Goal: Find specific page/section: Find specific page/section

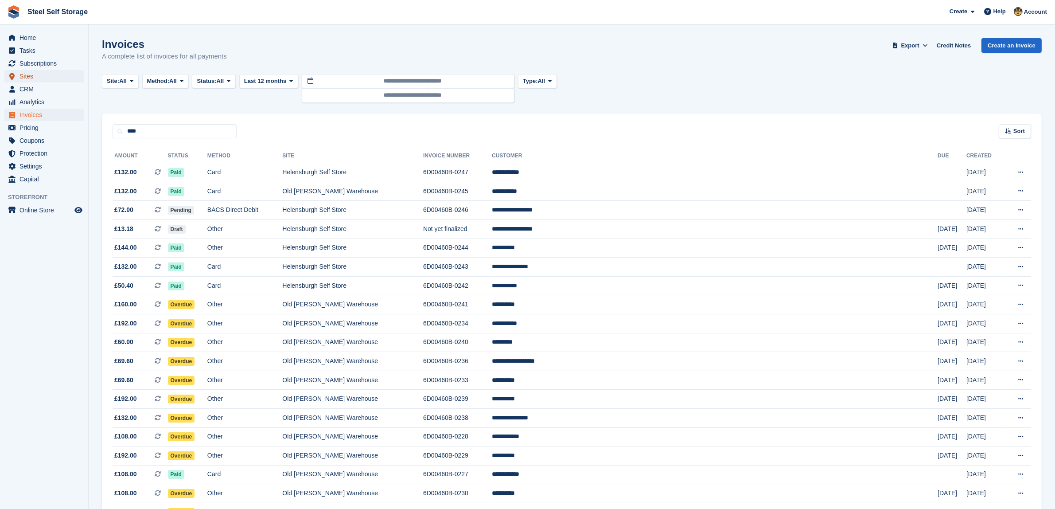
click at [52, 81] on span "Sites" at bounding box center [45, 76] width 53 height 12
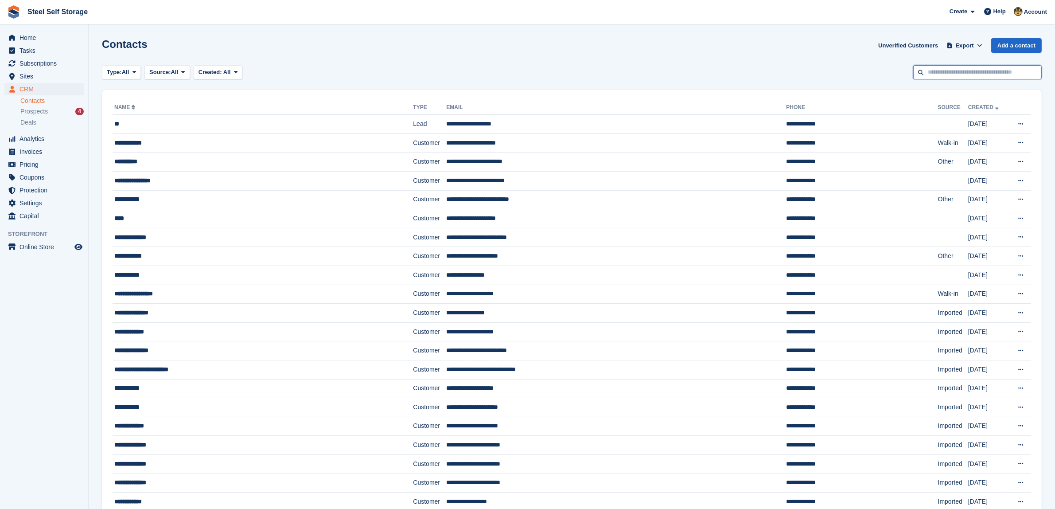
click at [931, 69] on input "text" at bounding box center [977, 72] width 128 height 15
type input "*****"
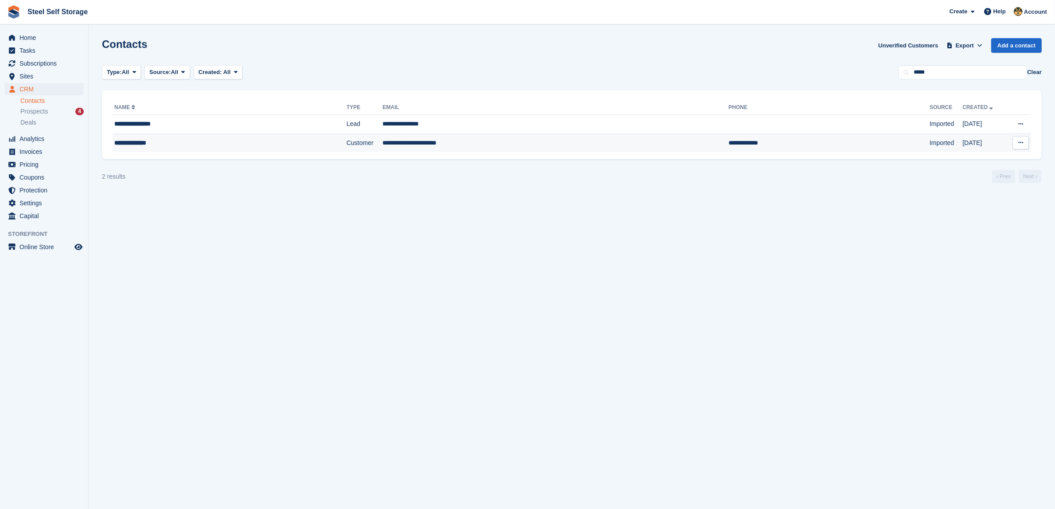
click at [428, 145] on td "**********" at bounding box center [556, 142] width 346 height 19
